Goal: Task Accomplishment & Management: Use online tool/utility

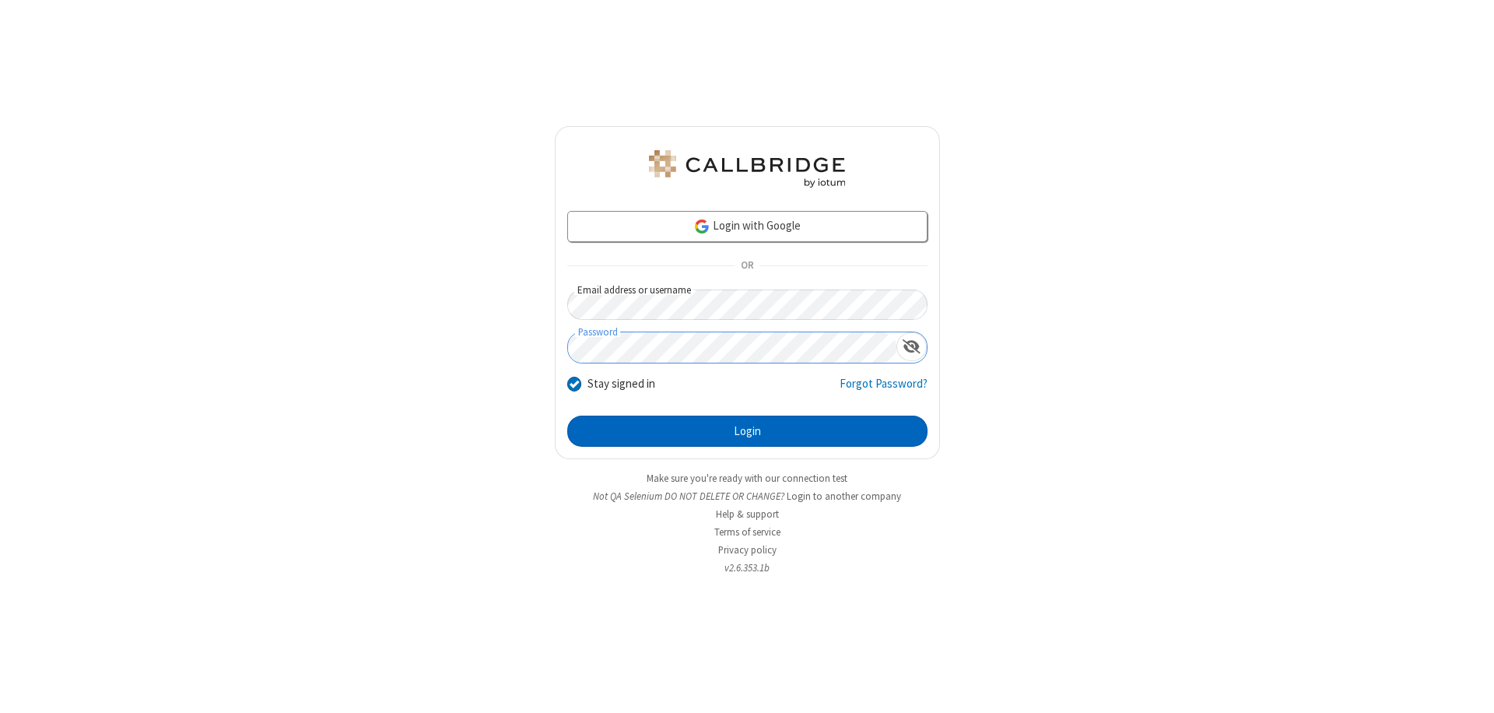
click at [747, 431] on button "Login" at bounding box center [747, 431] width 360 height 31
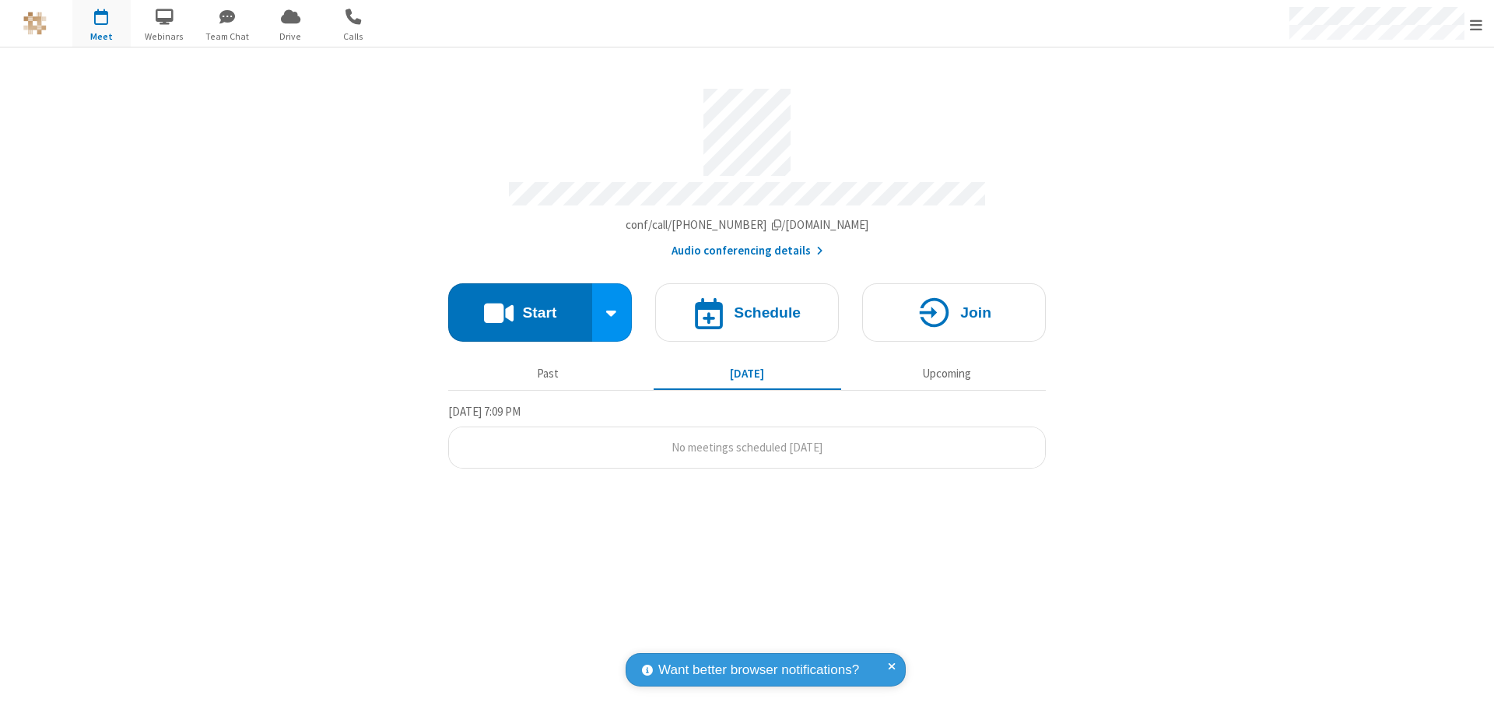
click at [520, 305] on button "Start" at bounding box center [520, 312] width 144 height 58
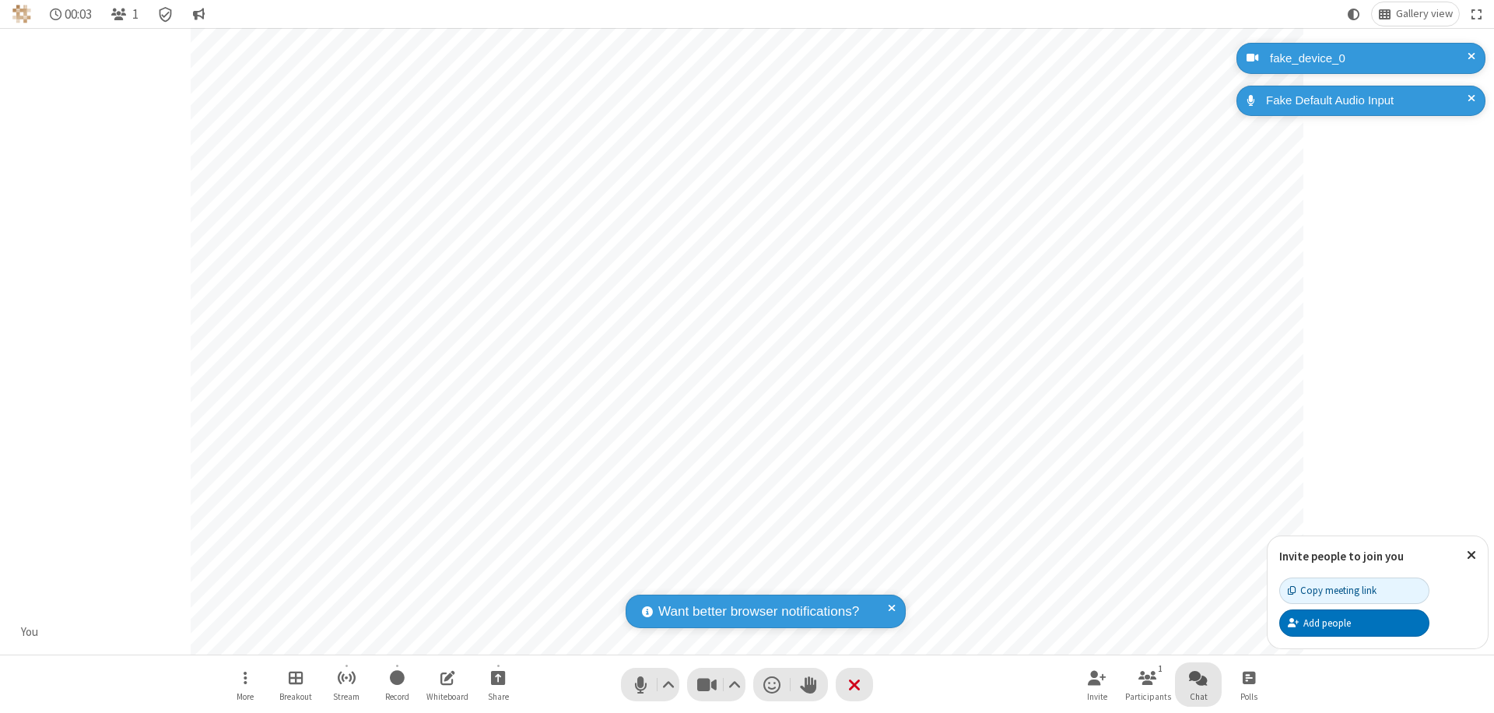
click at [1199, 677] on span "Open chat" at bounding box center [1198, 677] width 19 height 19
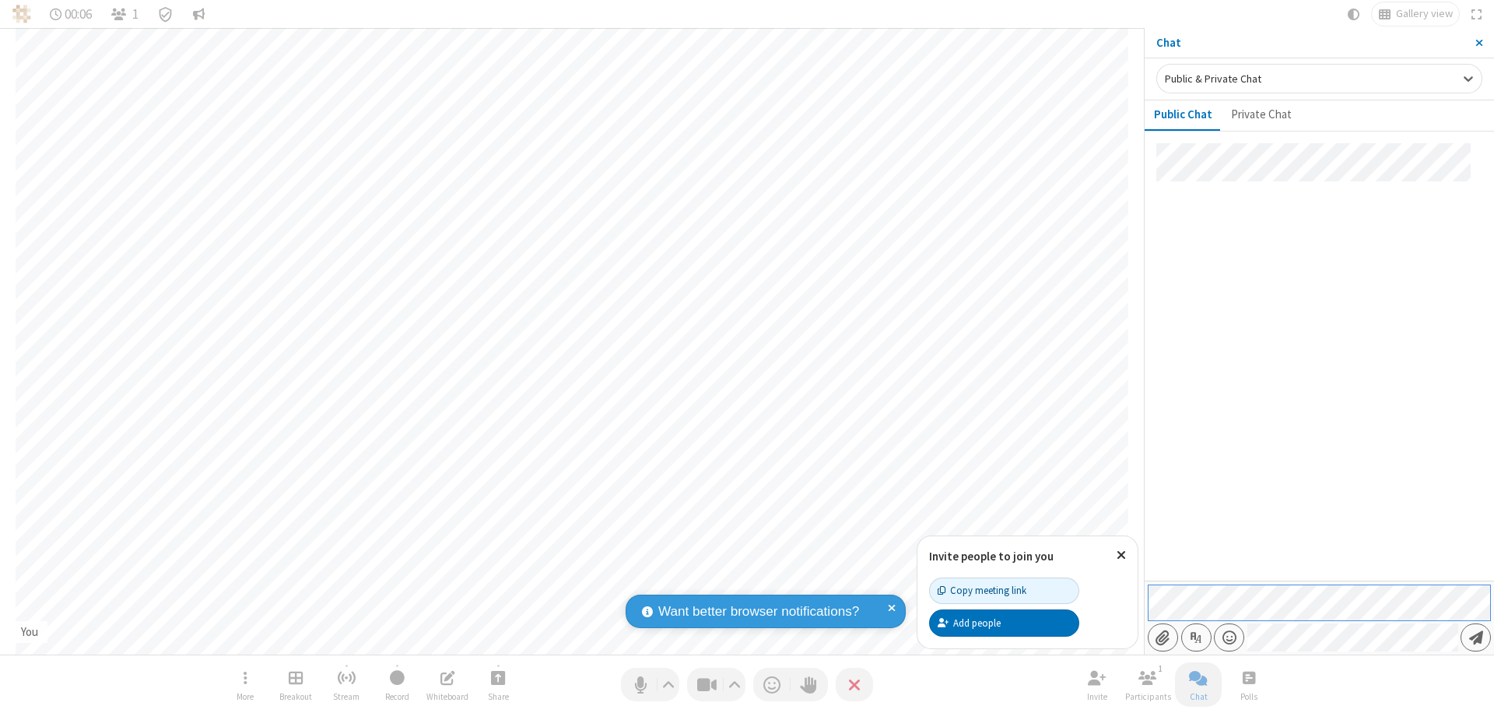
click at [1476, 637] on span "Send message" at bounding box center [1476, 638] width 14 height 16
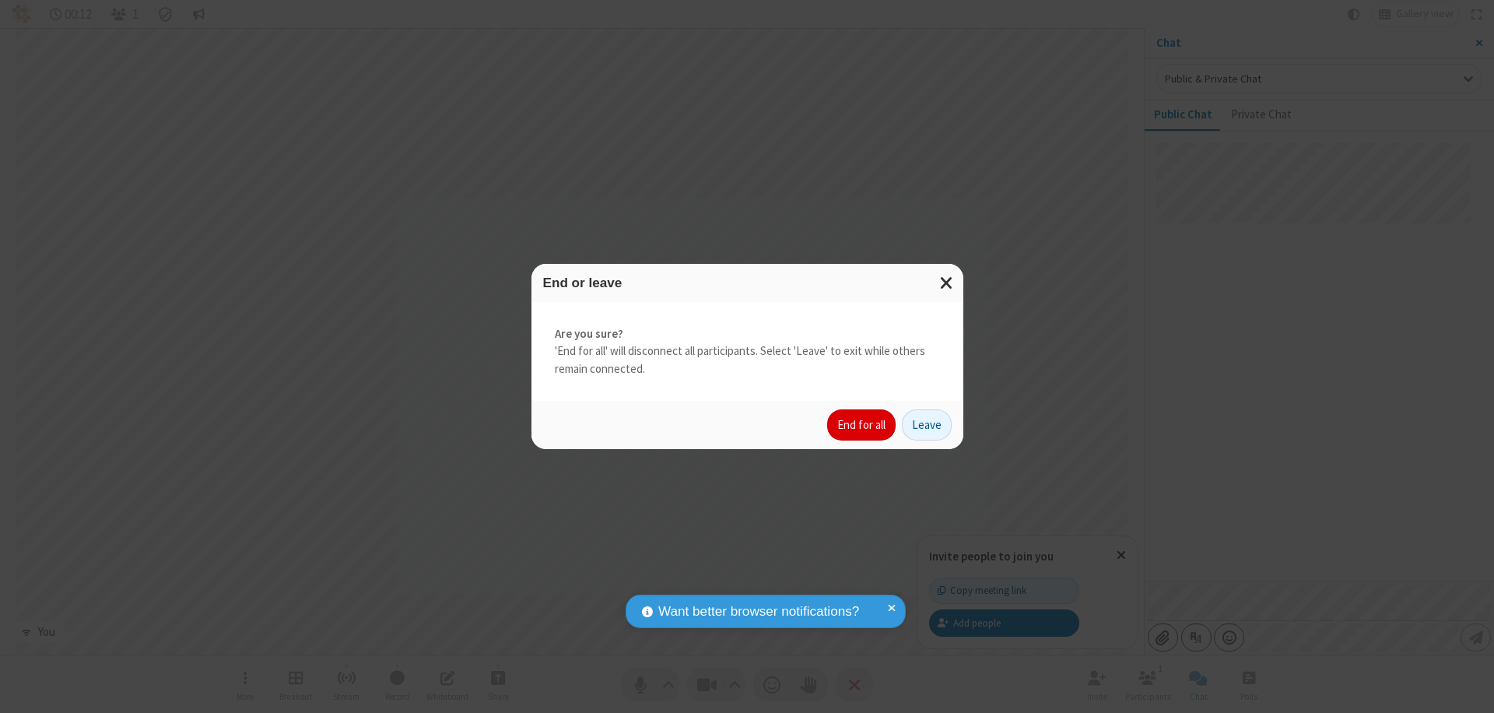
click at [862, 425] on button "End for all" at bounding box center [861, 424] width 68 height 31
